Goal: Task Accomplishment & Management: Manage account settings

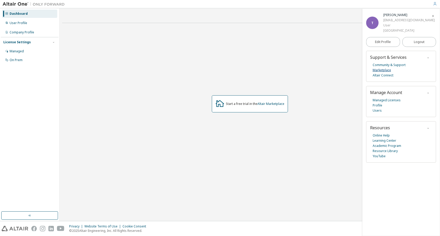
click at [386, 68] on link "Marketplace" at bounding box center [382, 70] width 18 height 5
click at [32, 52] on div "Managed" at bounding box center [29, 51] width 55 height 8
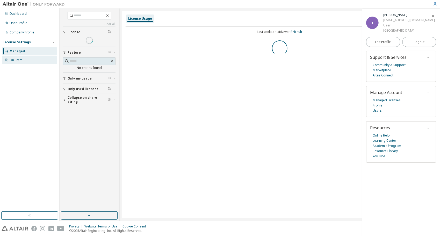
click at [27, 60] on div "On Prem" at bounding box center [29, 60] width 55 height 8
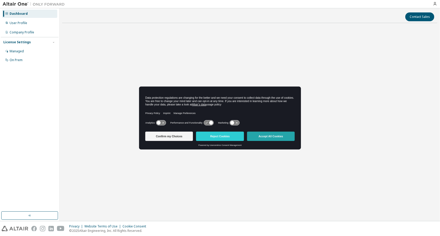
click at [266, 135] on button "Accept All Cookies" at bounding box center [271, 136] width 48 height 9
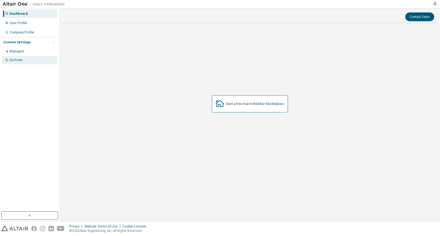
click at [31, 61] on div "On Prem" at bounding box center [29, 60] width 55 height 8
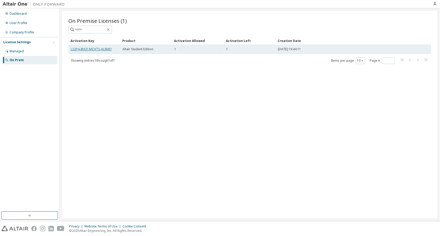
click at [100, 49] on link "L22P4-IRXZJ-MCHTS-AL8MD" at bounding box center [91, 49] width 41 height 4
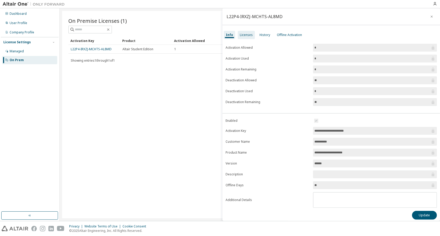
click at [243, 37] on div "Licenses" at bounding box center [246, 35] width 13 height 4
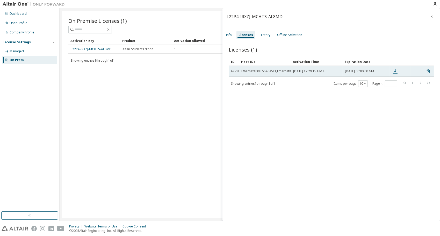
click at [395, 72] on icon at bounding box center [395, 71] width 5 height 5
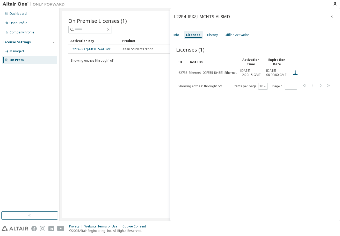
click at [325, 110] on div "Licenses (1) Clear Load Save Save As Field Operator Value Select filter Select …" at bounding box center [255, 134] width 170 height 189
